Goal: Task Accomplishment & Management: Manage account settings

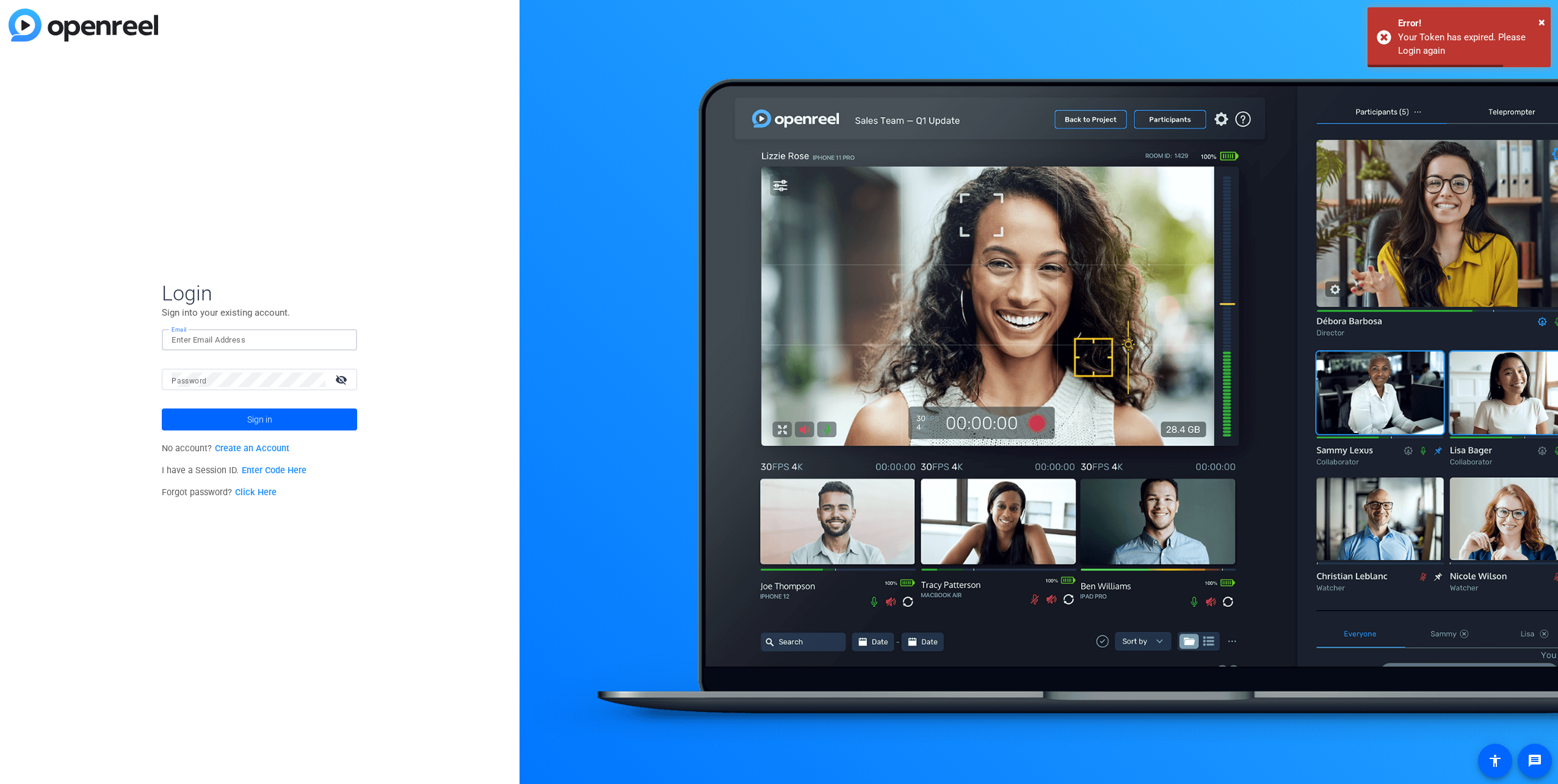
click at [283, 346] on input "Email" at bounding box center [259, 340] width 175 height 15
type input "[EMAIL_ADDRESS][DOMAIN_NAME]"
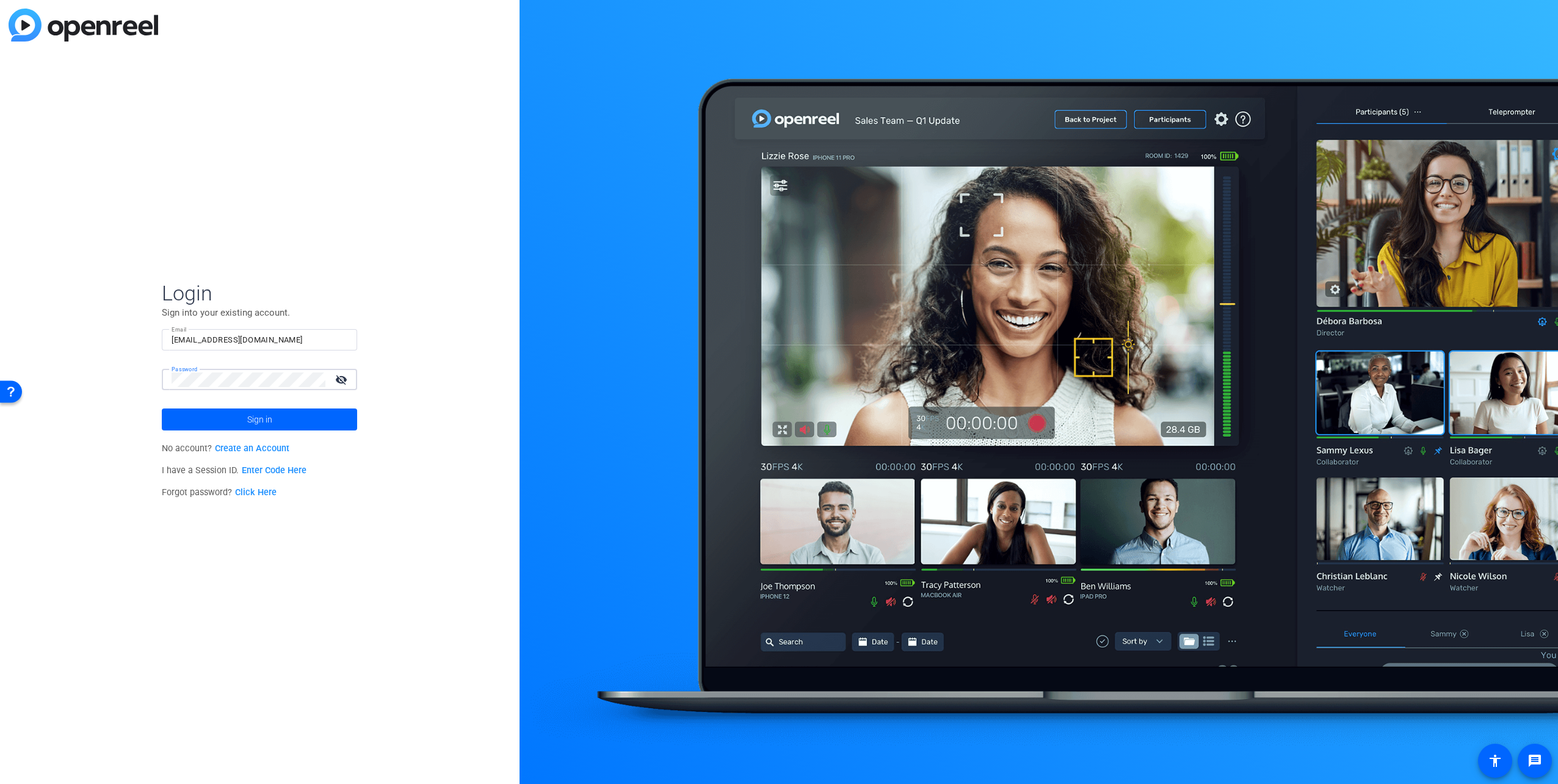
click at [161, 408] on button "Sign in" at bounding box center [259, 419] width 196 height 22
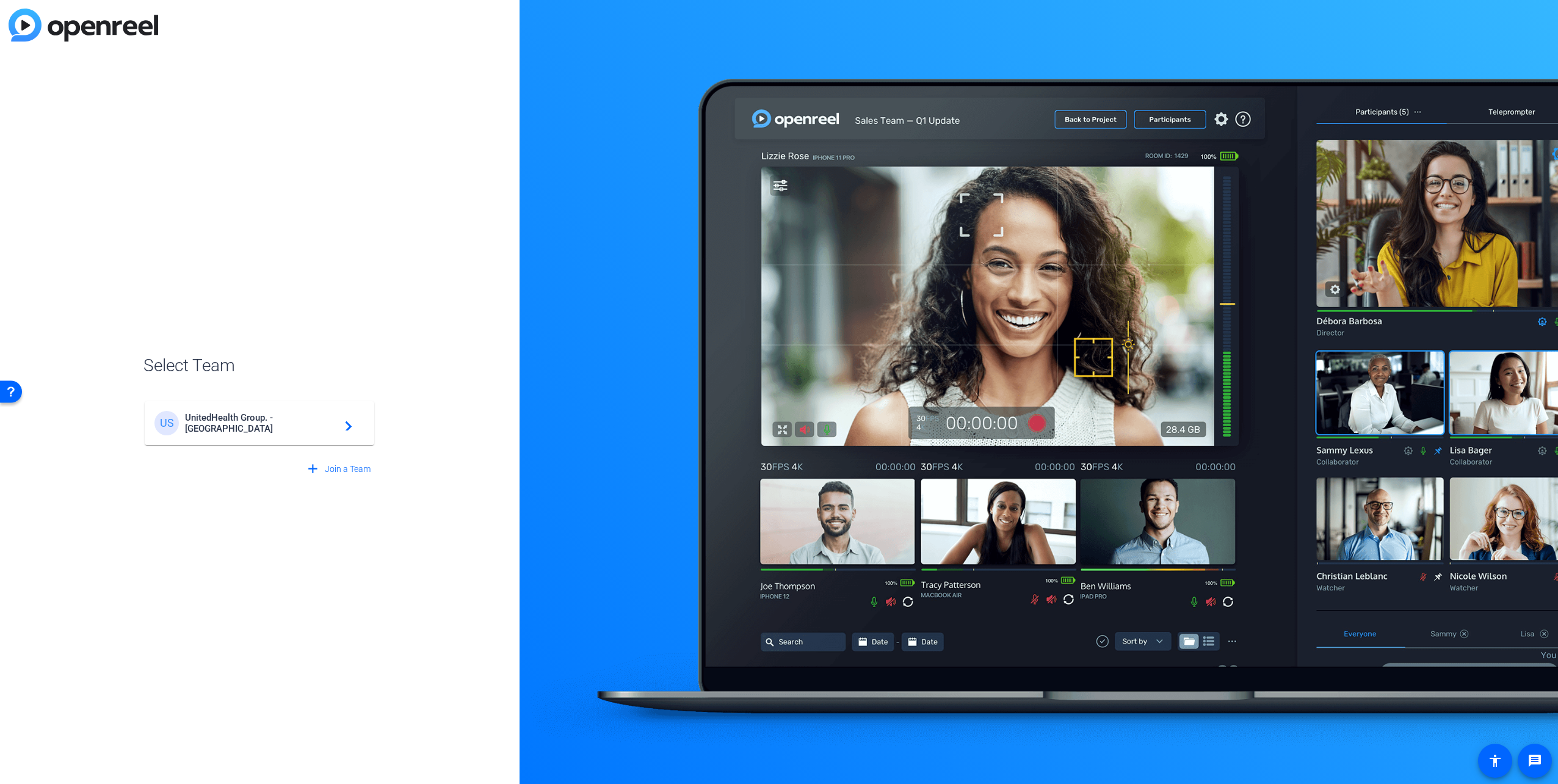
click at [255, 415] on div "US UnitedHealth Group. - Tilt Studios navigate_next" at bounding box center [259, 422] width 210 height 24
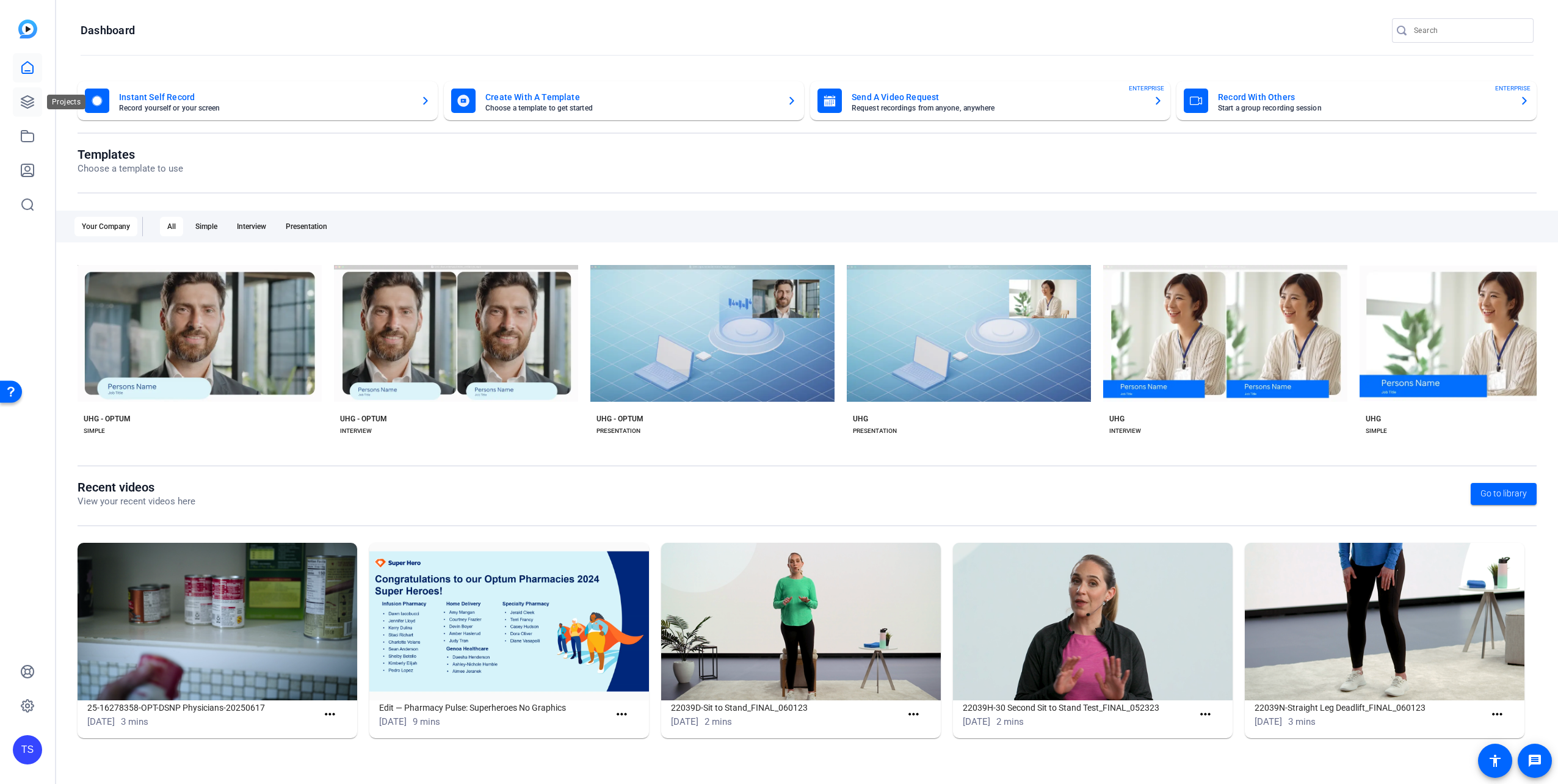
click at [28, 95] on icon at bounding box center [27, 102] width 15 height 15
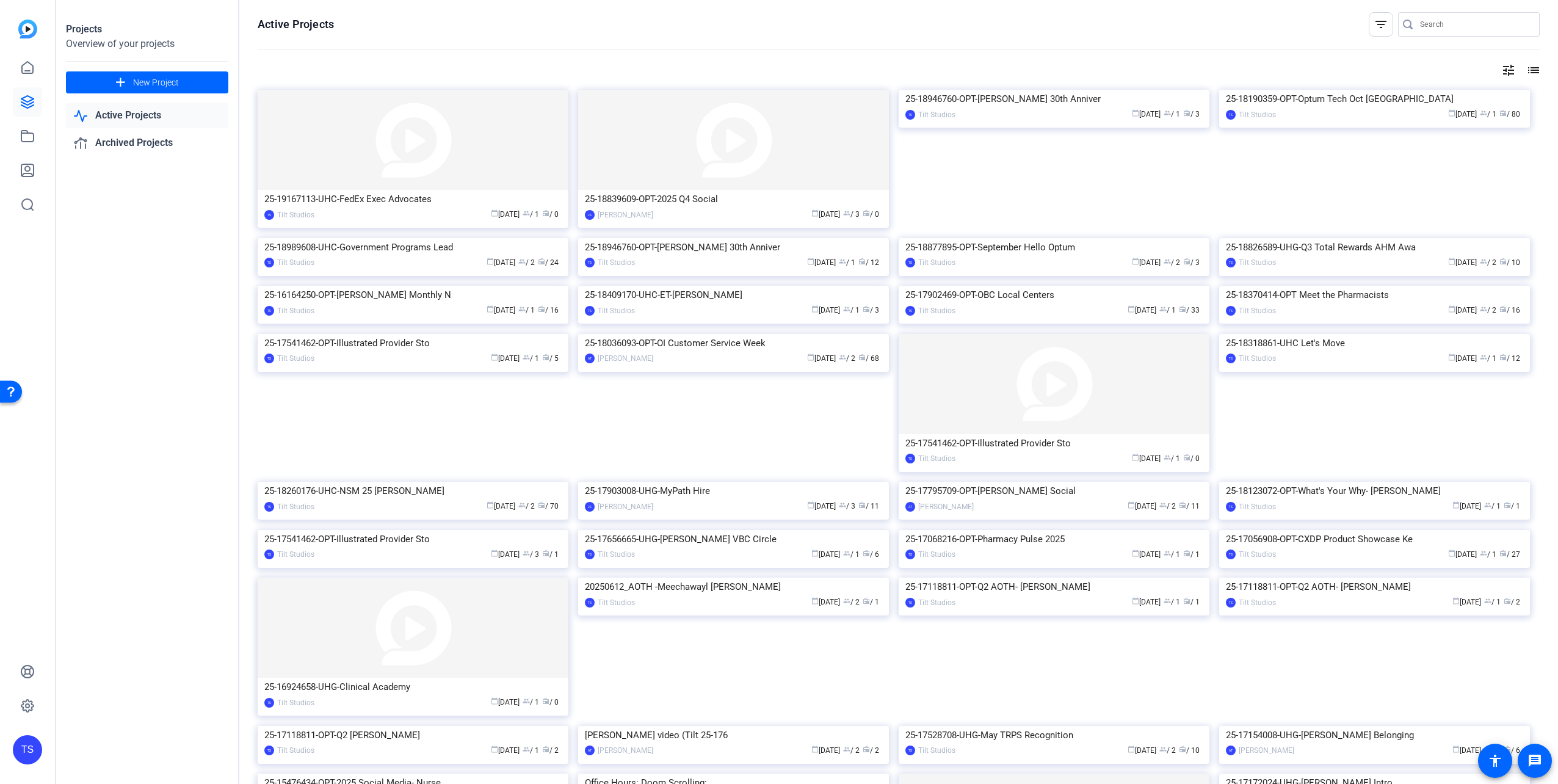
click at [1443, 26] on input "Search" at bounding box center [1475, 24] width 110 height 15
click at [1282, 304] on div "25-18370414-OPT Meet the Pharmacists" at bounding box center [1374, 295] width 297 height 19
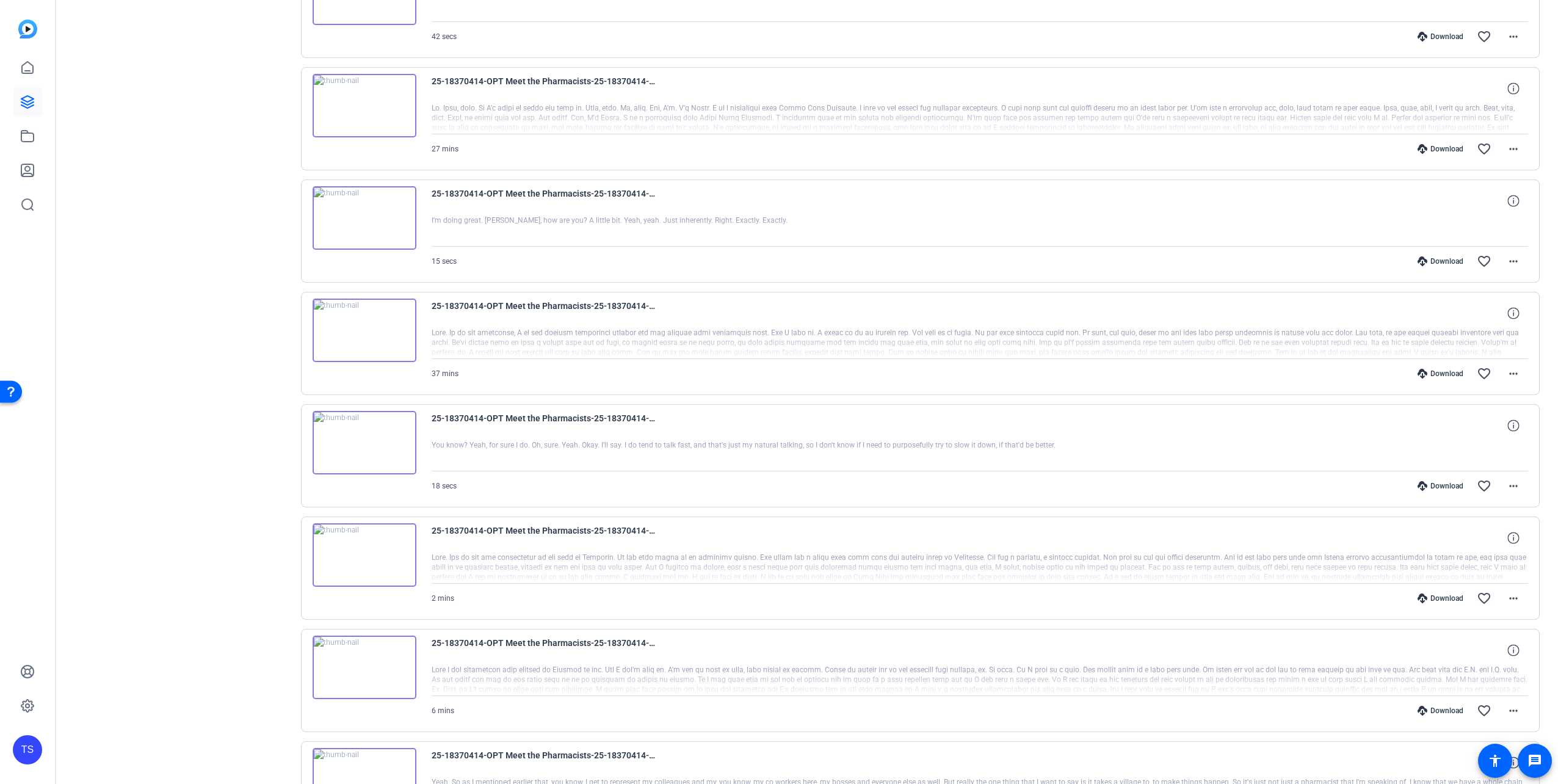
scroll to position [426, 0]
click at [202, 391] on div "Sessions Scripts Sessions more_horiz 25-18370414-OPT Meet the Pharmacists - Cap…" at bounding box center [182, 340] width 203 height 1355
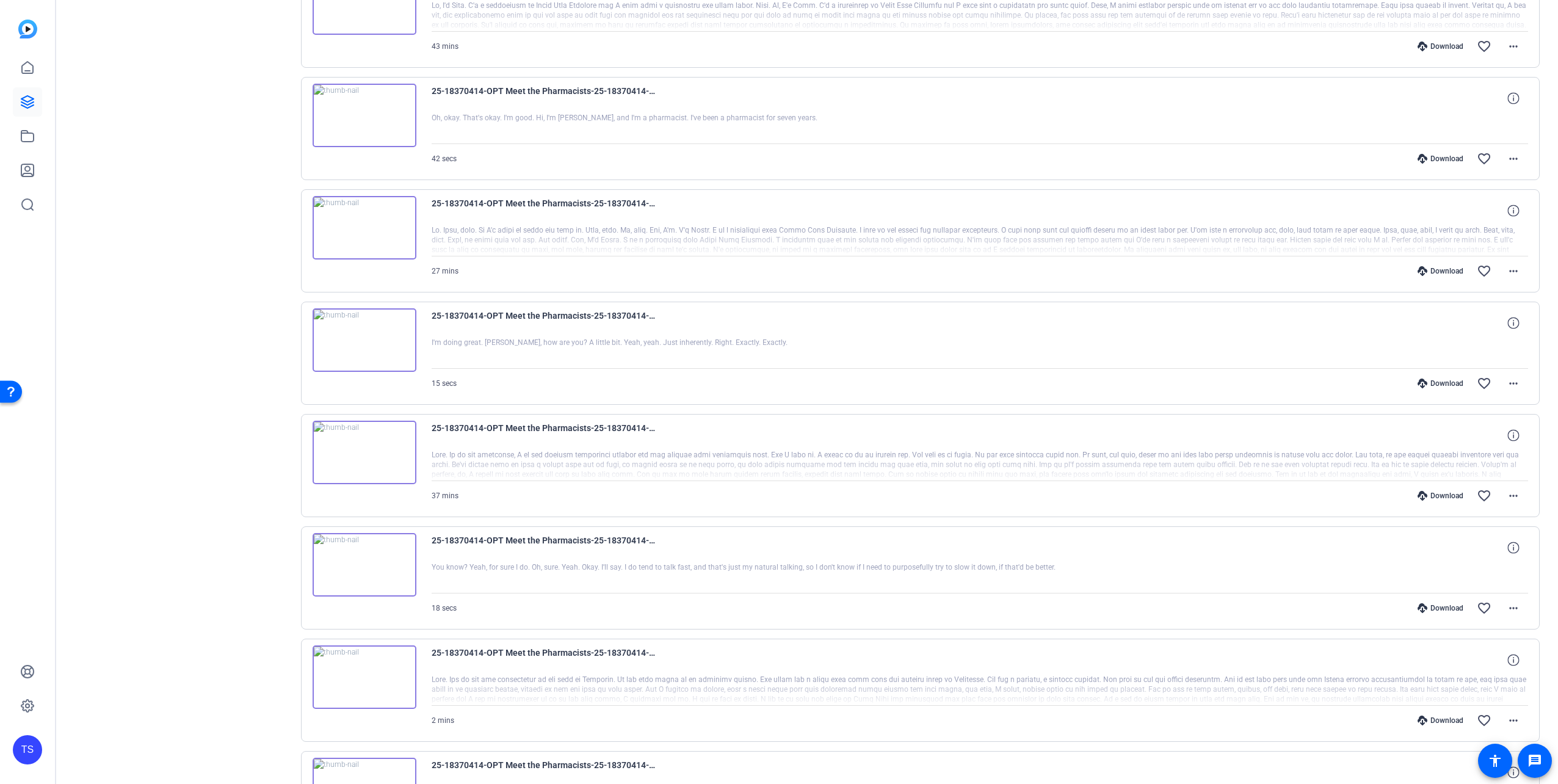
scroll to position [304, 0]
click at [688, 464] on div at bounding box center [980, 464] width 1097 height 30
click at [1507, 490] on mat-icon "more_horiz" at bounding box center [1513, 494] width 15 height 15
click at [1507, 490] on div at bounding box center [779, 392] width 1558 height 784
click at [509, 561] on div at bounding box center [980, 576] width 1097 height 30
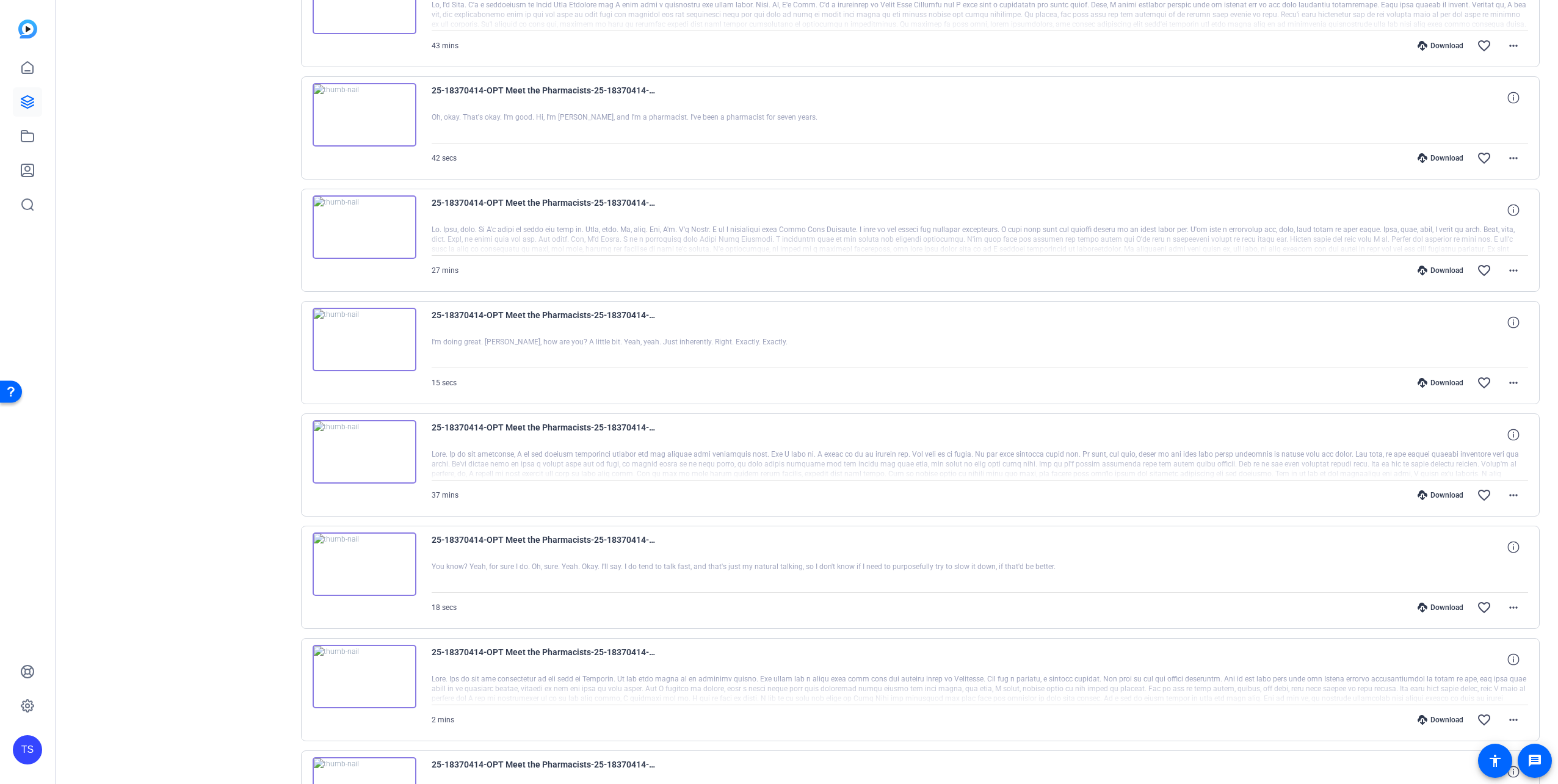
click at [1012, 556] on div "25-18370414-OPT Meet the Pharmacists-25-18370414-OPT Meet the Pharmacists - Cap…" at bounding box center [980, 547] width 1097 height 29
